Goal: Transaction & Acquisition: Purchase product/service

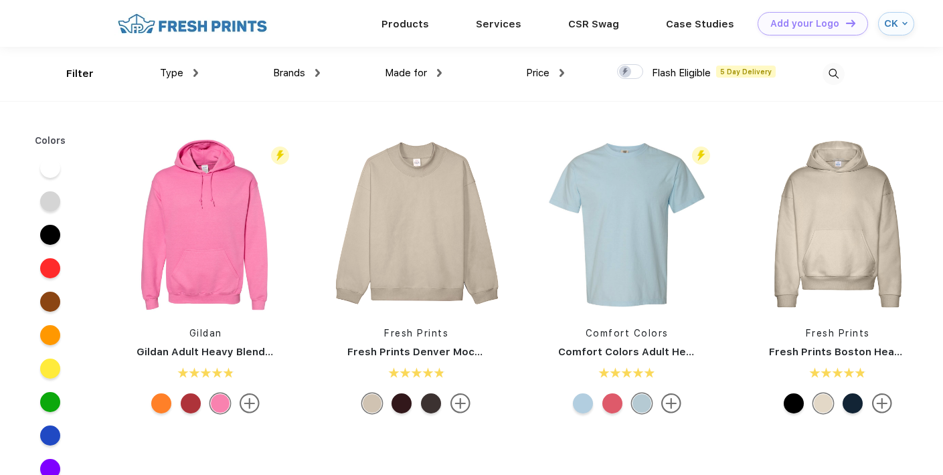
scroll to position [1, 0]
click at [636, 70] on div at bounding box center [630, 71] width 26 height 15
click at [626, 70] on input "checkbox" at bounding box center [621, 67] width 9 height 9
checkbox input "true"
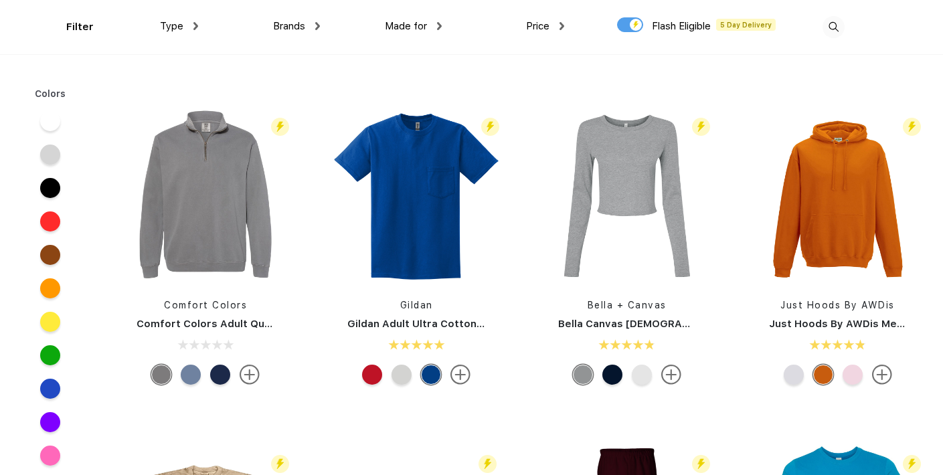
scroll to position [1014, 0]
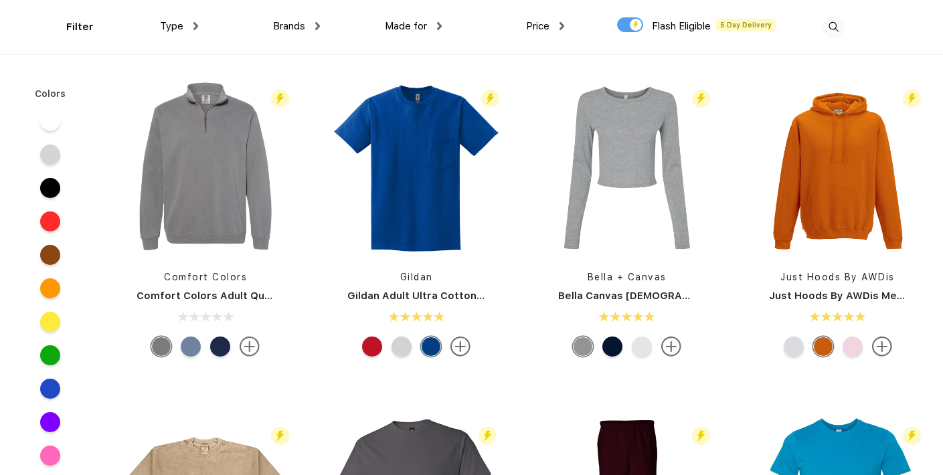
click at [669, 345] on img at bounding box center [672, 347] width 20 height 20
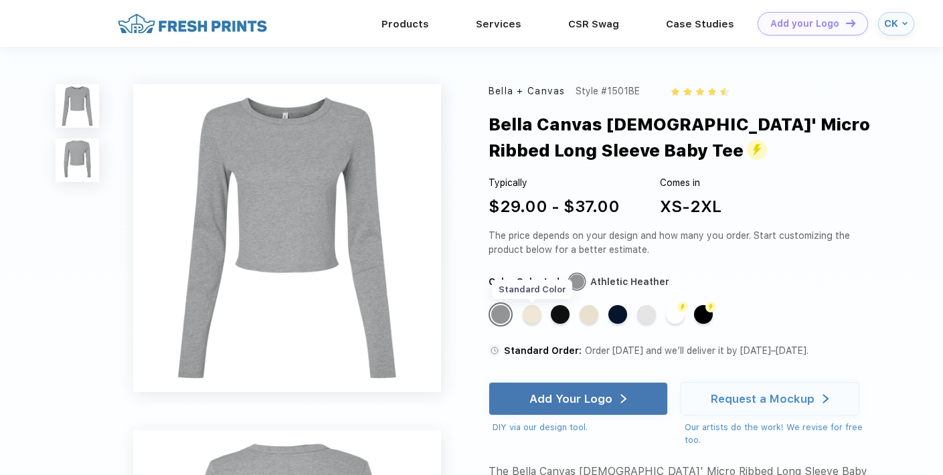
click at [533, 317] on div "Standard Color" at bounding box center [532, 314] width 19 height 19
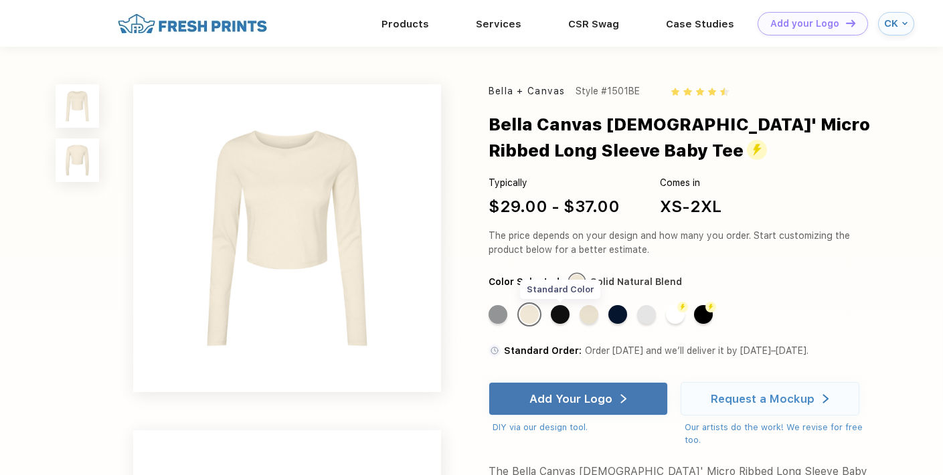
click at [560, 317] on div "Standard Color" at bounding box center [560, 314] width 19 height 19
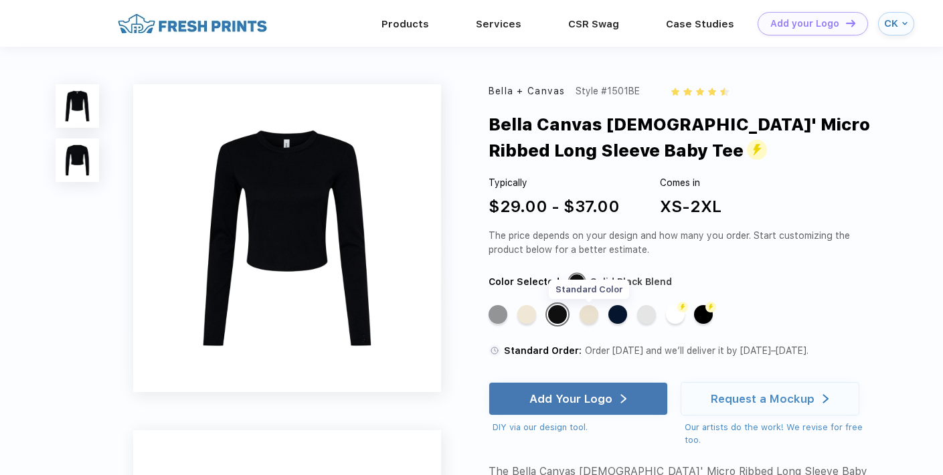
click at [587, 313] on div "Standard Color" at bounding box center [589, 314] width 19 height 19
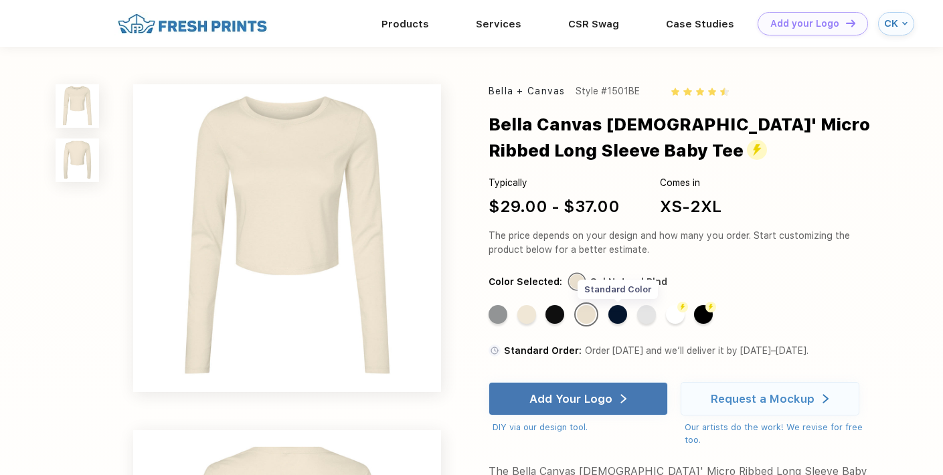
click at [617, 315] on div "Standard Color" at bounding box center [618, 314] width 19 height 19
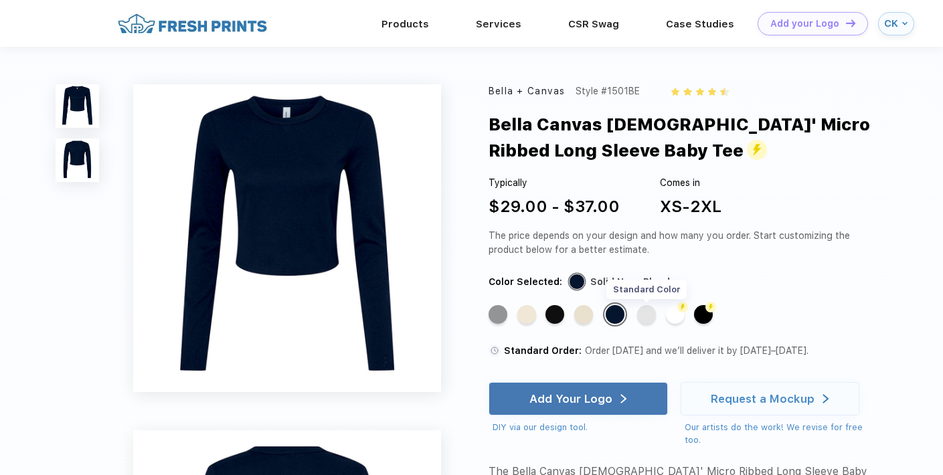
click at [651, 315] on div "Standard Color" at bounding box center [646, 314] width 19 height 19
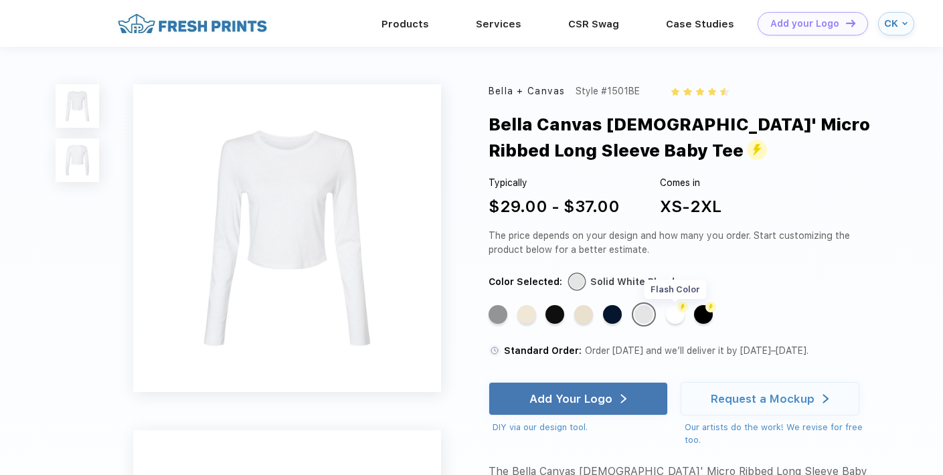
click at [677, 315] on div "Flash Color" at bounding box center [675, 314] width 19 height 19
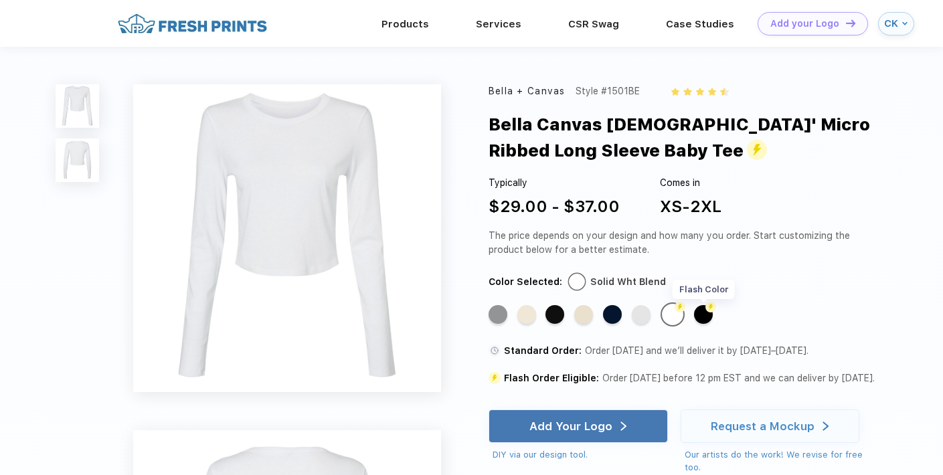
click at [704, 311] on div "Flash Color" at bounding box center [703, 314] width 19 height 19
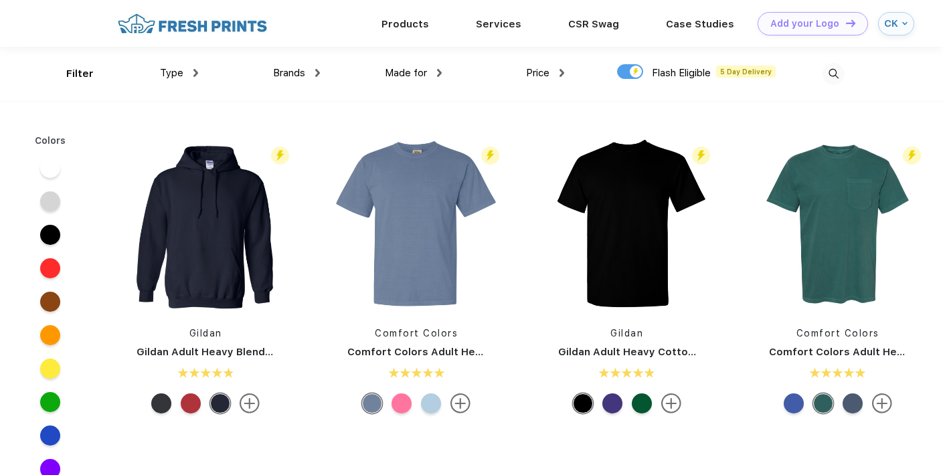
click at [637, 69] on div at bounding box center [630, 71] width 26 height 15
click at [626, 69] on input "checkbox" at bounding box center [621, 68] width 9 height 9
checkbox input "false"
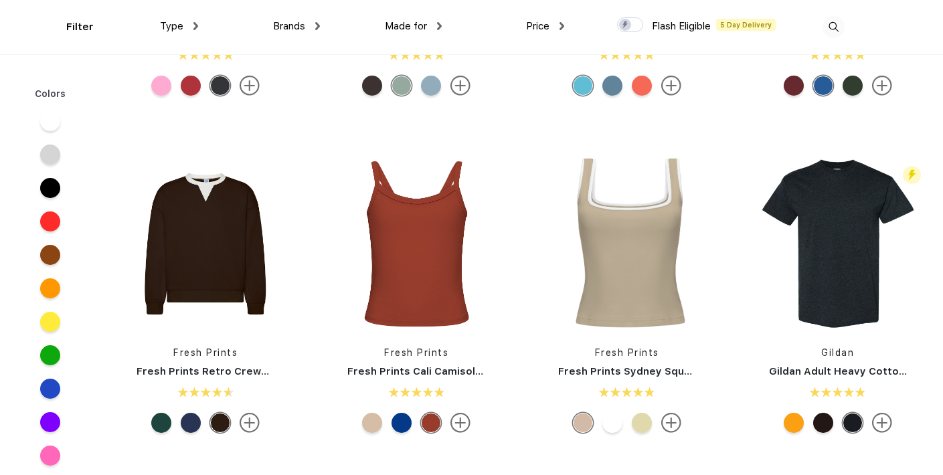
scroll to position [266, 0]
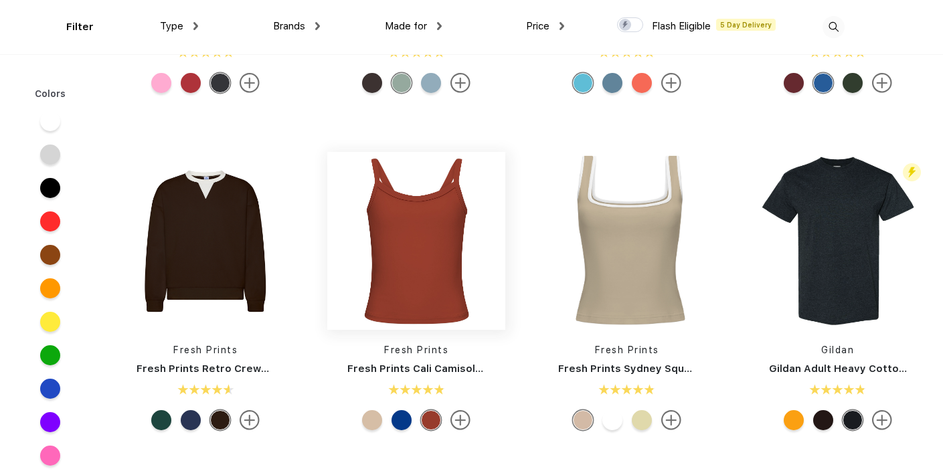
click at [444, 288] on img at bounding box center [416, 241] width 178 height 178
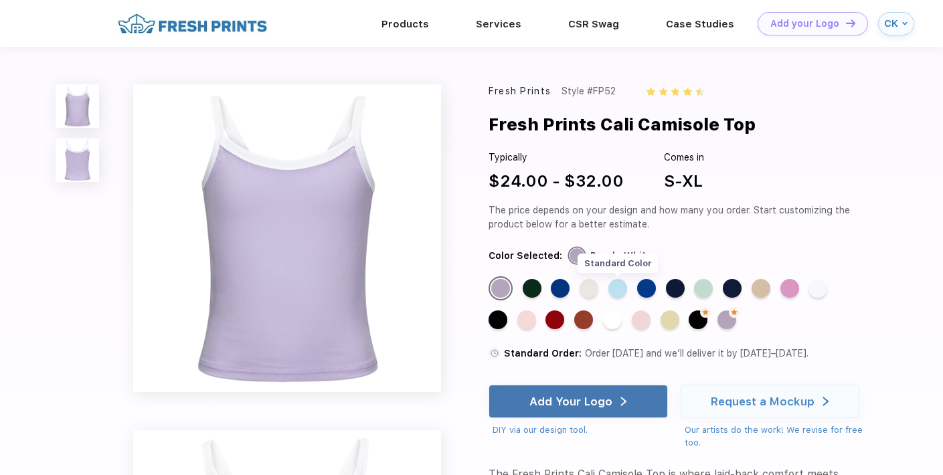
click at [623, 287] on div "Standard Color" at bounding box center [618, 288] width 19 height 19
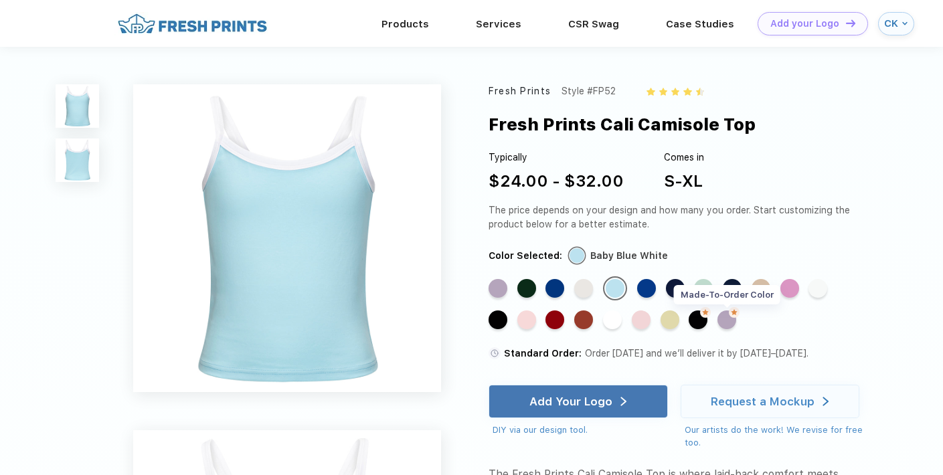
click at [731, 319] on div "Made-to-Order Color" at bounding box center [727, 320] width 19 height 19
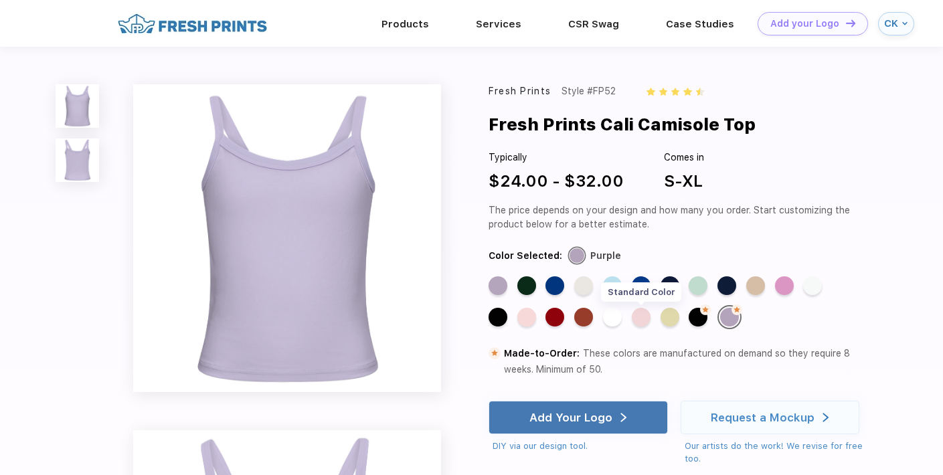
click at [640, 315] on div "Standard Color" at bounding box center [641, 317] width 19 height 19
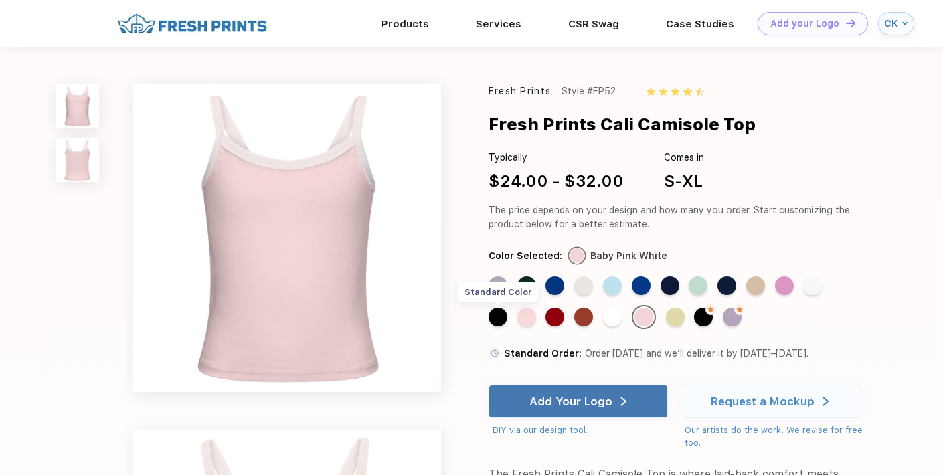
click at [503, 317] on div "Standard Color" at bounding box center [498, 317] width 19 height 19
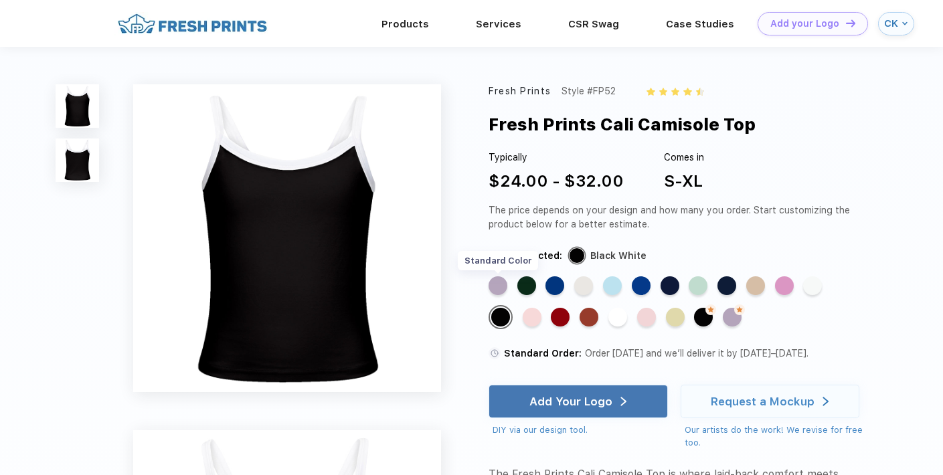
click at [498, 289] on div "Standard Color" at bounding box center [498, 286] width 19 height 19
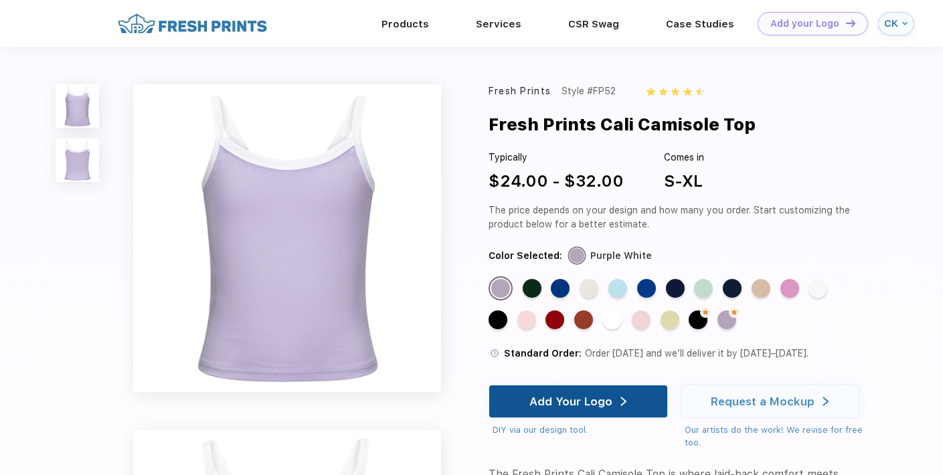
click at [530, 397] on div "Add Your Logo" at bounding box center [578, 401] width 179 height 33
